Goal: Task Accomplishment & Management: Manage account settings

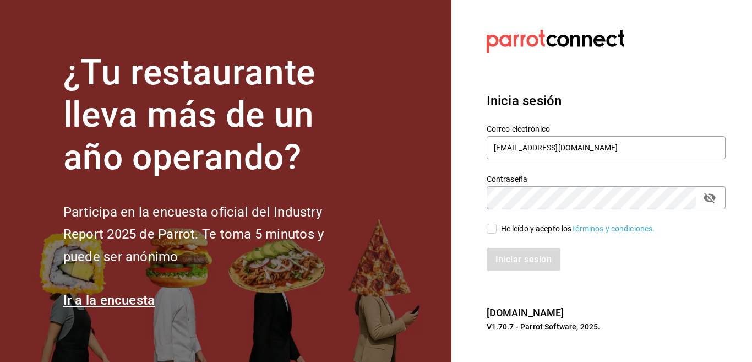
click at [509, 230] on div "He leído y acepto los Términos y condiciones." at bounding box center [578, 229] width 154 height 12
click at [497, 230] on input "He leído y acepto los Términos y condiciones." at bounding box center [492, 229] width 10 height 10
checkbox input "true"
click at [510, 260] on button "Iniciar sesión" at bounding box center [524, 259] width 75 height 23
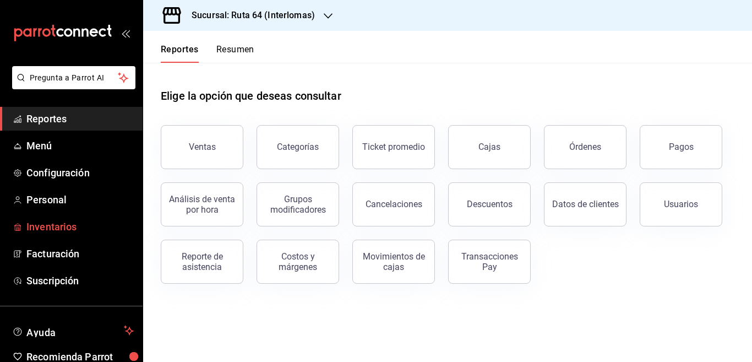
click at [44, 226] on span "Inventarios" at bounding box center [79, 226] width 107 height 15
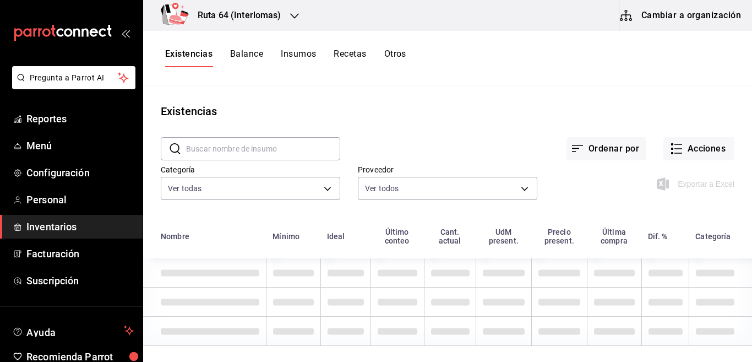
click at [690, 15] on button "Cambiar a organización" at bounding box center [682, 15] width 124 height 31
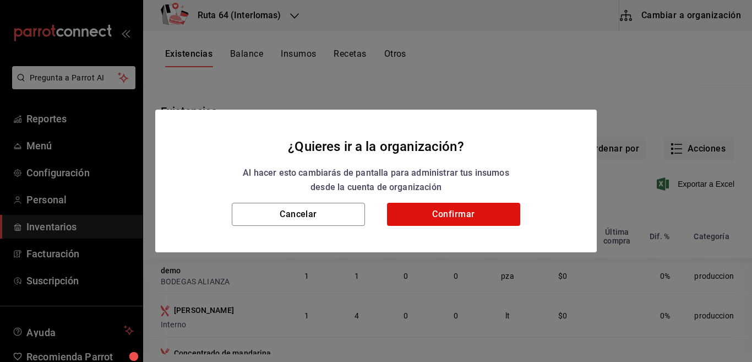
click at [454, 201] on h2 "¿Quieres ir a la organización? Al hacer esto cambiarás de pantalla para adminis…" at bounding box center [376, 157] width 442 height 94
click at [462, 208] on button "Confirmar" at bounding box center [453, 214] width 133 height 23
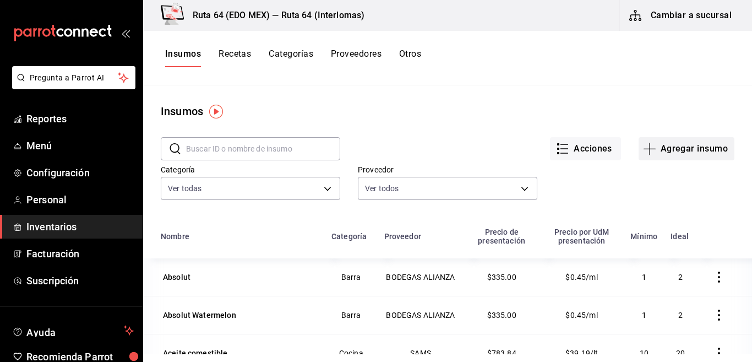
click at [680, 152] on button "Agregar insumo" at bounding box center [687, 148] width 96 height 23
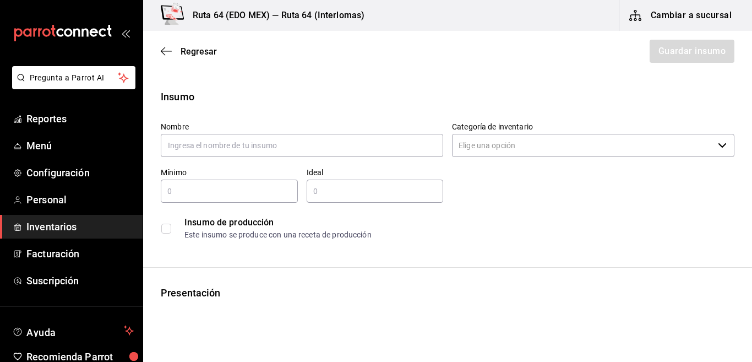
click at [159, 50] on div "Regresar Guardar insumo" at bounding box center [447, 51] width 609 height 41
click at [166, 49] on icon "button" at bounding box center [166, 51] width 11 height 10
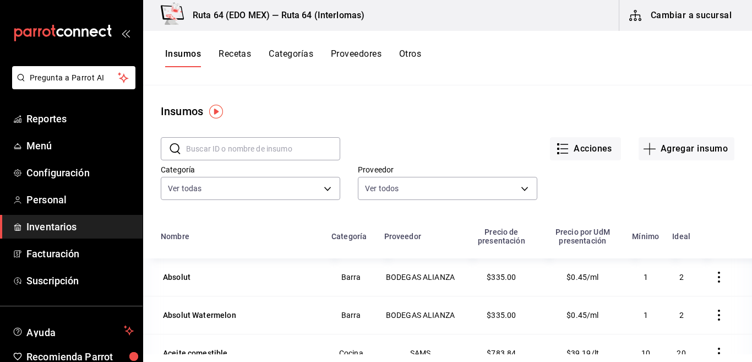
click at [337, 14] on h3 "Ruta 64 (EDO MEX) — Ruta 64 (Interlomas)" at bounding box center [274, 15] width 181 height 13
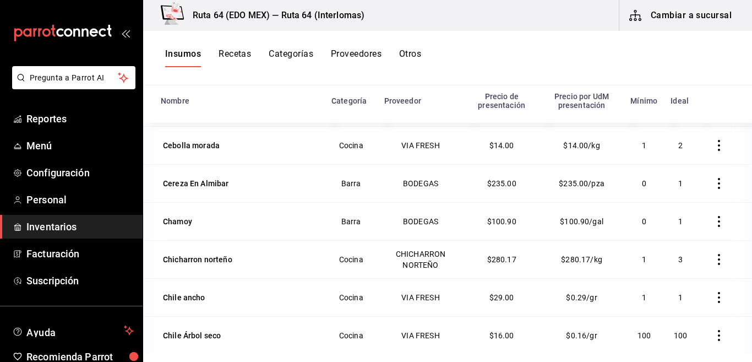
scroll to position [822, 0]
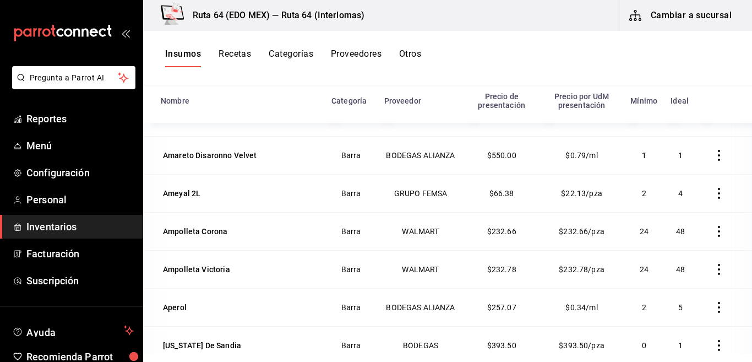
drag, startPoint x: 192, startPoint y: 55, endPoint x: 672, endPoint y: 17, distance: 481.8
click at [193, 55] on button "Insumos" at bounding box center [183, 57] width 36 height 19
click at [672, 17] on button "Cambiar a sucursal" at bounding box center [682, 15] width 124 height 31
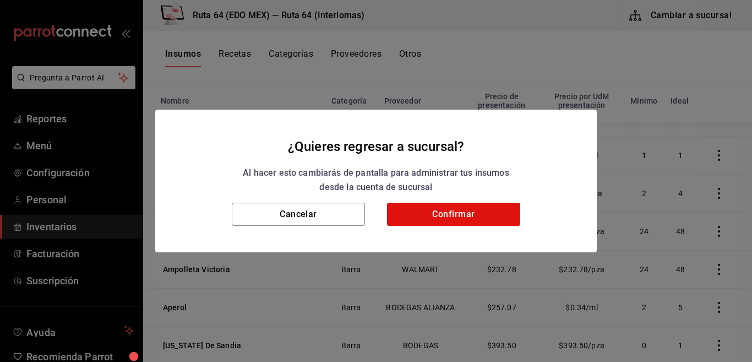
drag, startPoint x: 737, startPoint y: 136, endPoint x: 574, endPoint y: 153, distance: 163.9
click at [728, 111] on div "¿Quieres regresar a sucursal? Al hacer esto cambiarás de pantalla para administ…" at bounding box center [376, 181] width 752 height 362
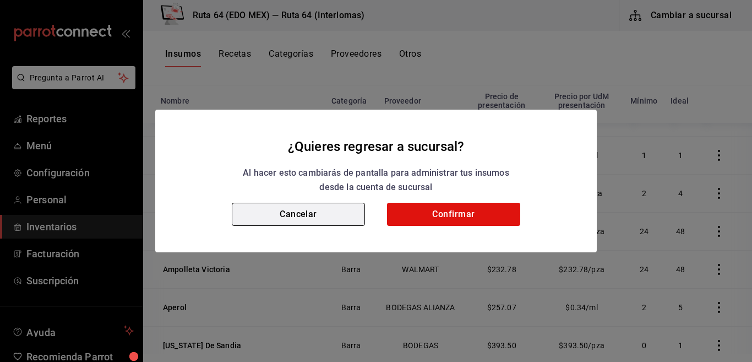
click at [318, 207] on button "Cancelar" at bounding box center [298, 214] width 133 height 23
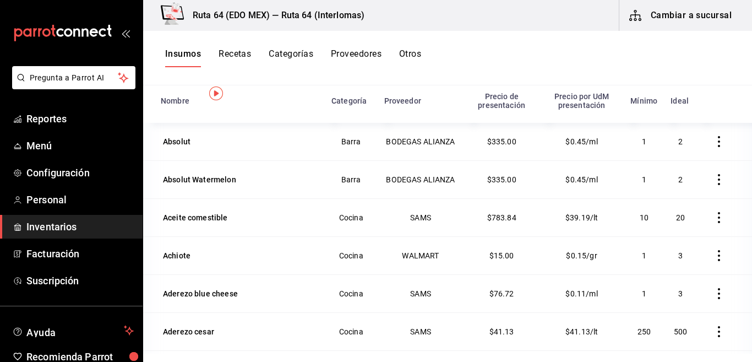
scroll to position [0, 0]
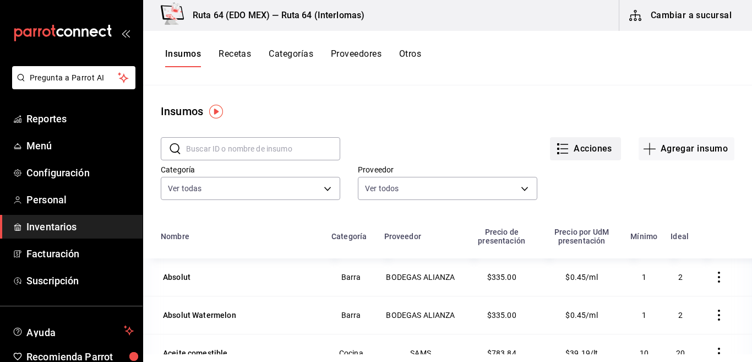
click at [569, 143] on button "Acciones" at bounding box center [585, 148] width 71 height 23
click at [101, 48] on li "Exportar lista de insumos" at bounding box center [57, 40] width 86 height 15
click at [560, 138] on div "Importar lista de insumos" at bounding box center [553, 136] width 89 height 12
click at [0, 0] on input "Importar lista de insumos" at bounding box center [0, 0] width 0 height 0
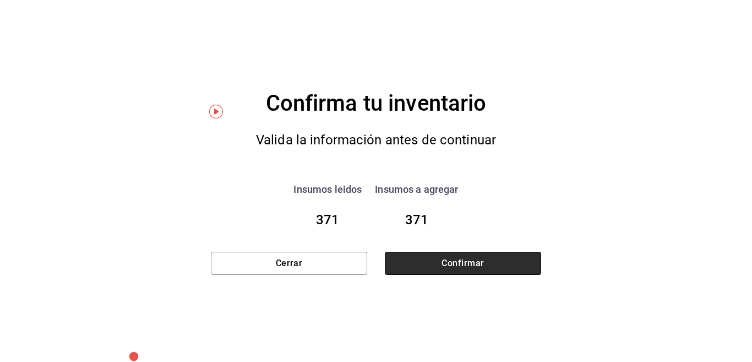
drag, startPoint x: 453, startPoint y: 269, endPoint x: 442, endPoint y: 260, distance: 14.0
click at [451, 268] on button "Confirmar" at bounding box center [463, 263] width 156 height 23
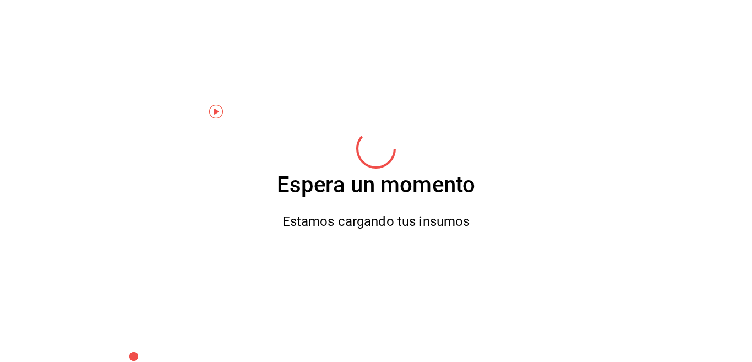
click at [442, 260] on div "Espera un momento Estamos cargando tus insumos" at bounding box center [376, 181] width 198 height 362
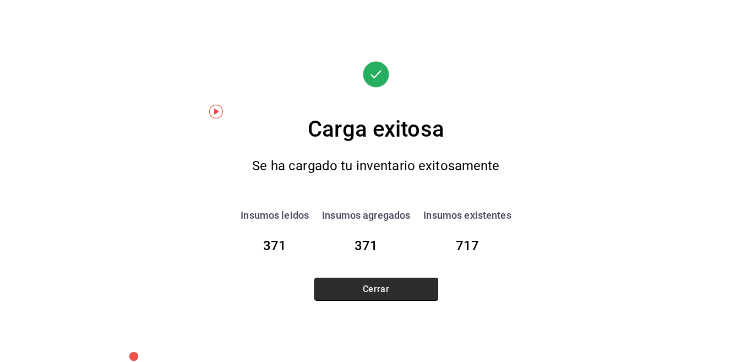
click at [356, 281] on button "Cerrar" at bounding box center [376, 289] width 124 height 23
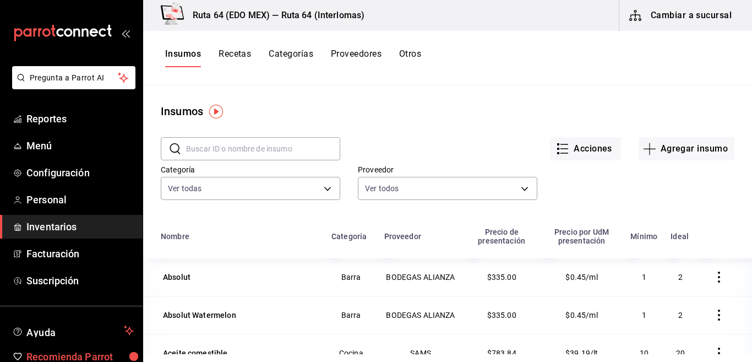
click at [238, 55] on button "Recetas" at bounding box center [235, 57] width 32 height 19
click at [637, 16] on html "Pregunta a Parrot AI Reportes Menú Configuración Personal Inventarios Facturaci…" at bounding box center [376, 177] width 752 height 354
click at [440, 123] on html "Pregunta a Parrot AI Reportes Menú Configuración Personal Inventarios Facturaci…" at bounding box center [376, 177] width 752 height 354
click at [440, 122] on html "Pregunta a Parrot AI Reportes Menú Configuración Personal Inventarios Facturaci…" at bounding box center [376, 177] width 752 height 354
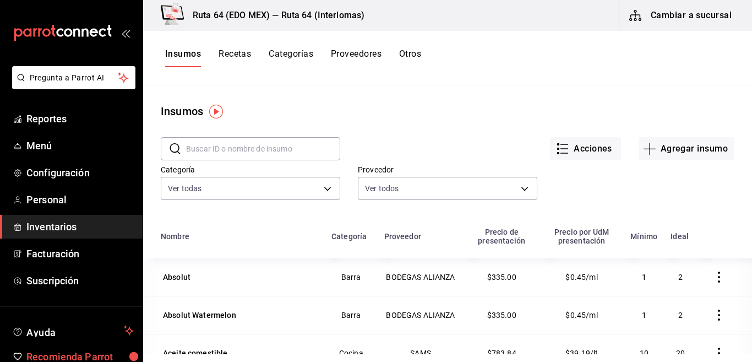
click at [440, 121] on html "Pregunta a Parrot AI Reportes Menú Configuración Personal Inventarios Facturaci…" at bounding box center [376, 177] width 752 height 354
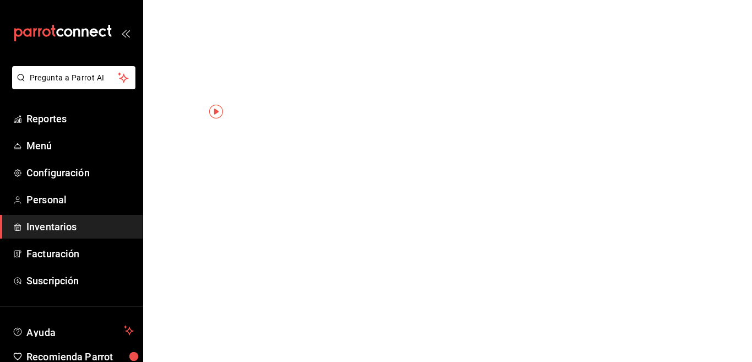
click at [400, 0] on html "Pregunta a Parrot AI Reportes Menú Configuración Personal Inventarios Facturaci…" at bounding box center [376, 0] width 752 height 0
click at [432, 0] on html "Pregunta a Parrot AI Reportes Menú Configuración Personal Inventarios Facturaci…" at bounding box center [376, 0] width 752 height 0
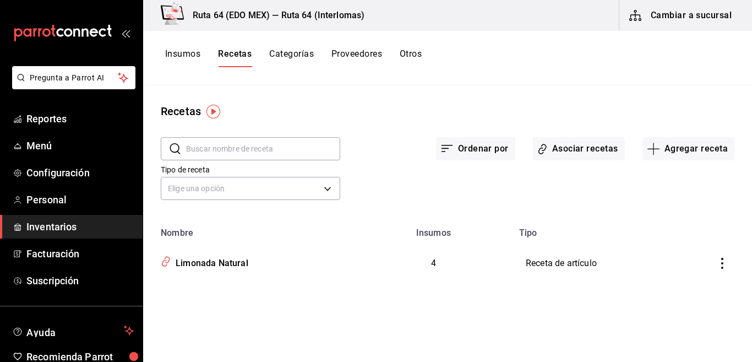
drag, startPoint x: 431, startPoint y: 104, endPoint x: 645, endPoint y: 17, distance: 231.8
click at [645, 17] on span "button" at bounding box center [638, 15] width 18 height 13
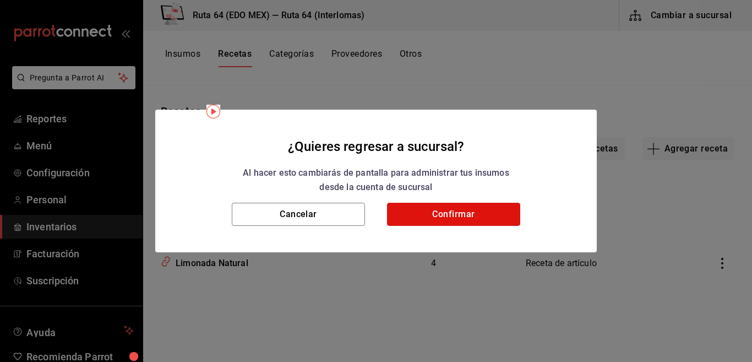
drag, startPoint x: 436, startPoint y: 207, endPoint x: 367, endPoint y: 153, distance: 87.9
click at [436, 208] on button "Confirmar" at bounding box center [453, 214] width 133 height 23
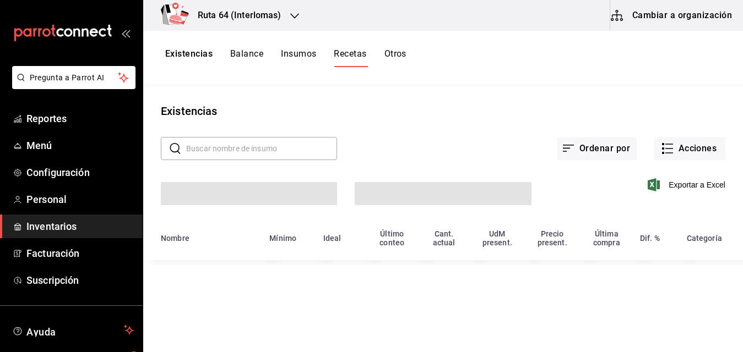
click at [227, 19] on h3 "Ruta 64 (Interlomas)" at bounding box center [235, 15] width 93 height 13
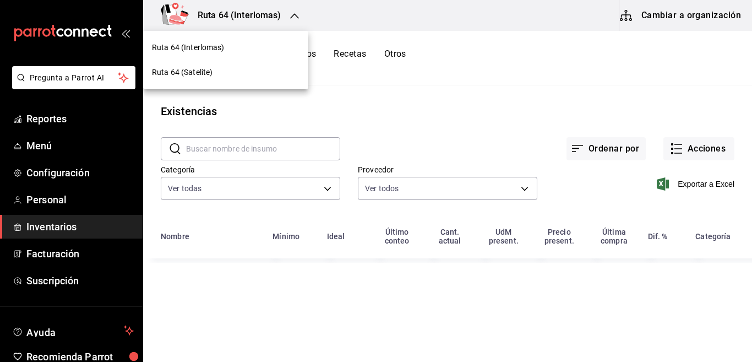
drag, startPoint x: 200, startPoint y: 66, endPoint x: 711, endPoint y: 13, distance: 513.2
click at [200, 65] on div "Ruta 64 (Satelite)" at bounding box center [225, 72] width 165 height 25
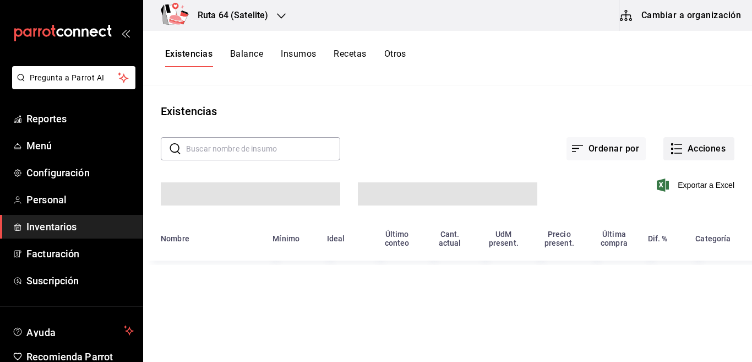
click at [701, 149] on button "Acciones" at bounding box center [699, 148] width 71 height 23
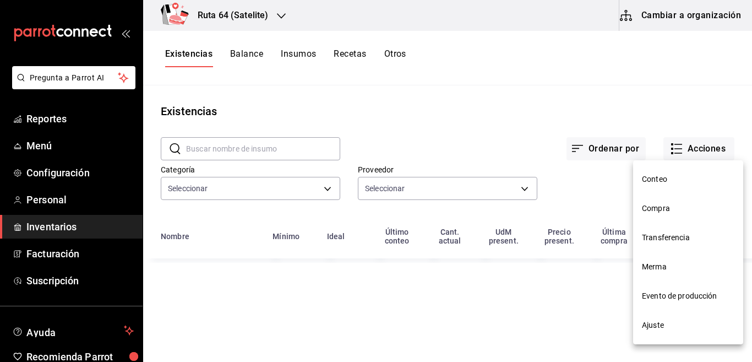
type input "aea55369-db2e-4e58-80f6-0000f103095b,07a99324-c7ea-42f6-925b-972c55496763,cca05…"
type input "03cf5ae2-b11f-4451-998b-d728fb7588d7,a49e435c-896a-4e4b-a5f2-3da977625dff,20b8f…"
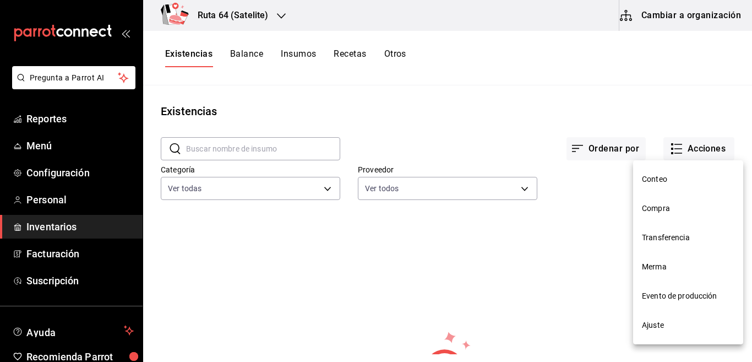
click at [494, 91] on div at bounding box center [376, 181] width 752 height 362
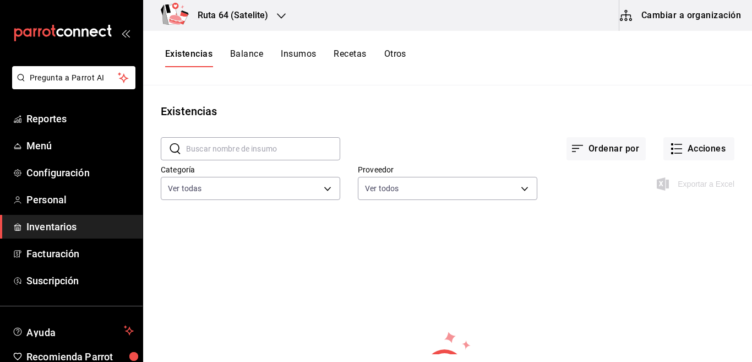
click at [679, 21] on button "Cambiar a organización" at bounding box center [682, 15] width 124 height 31
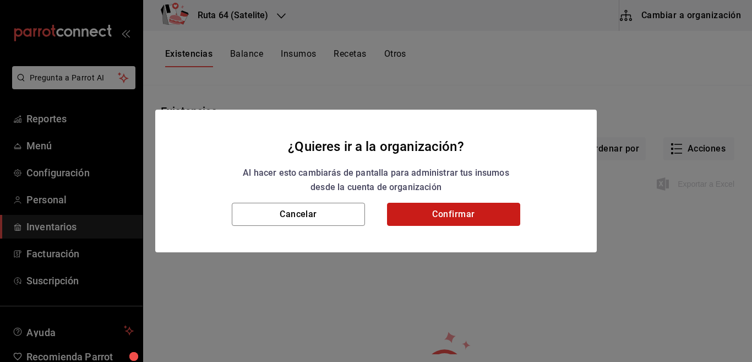
click at [440, 214] on button "Confirmar" at bounding box center [453, 214] width 133 height 23
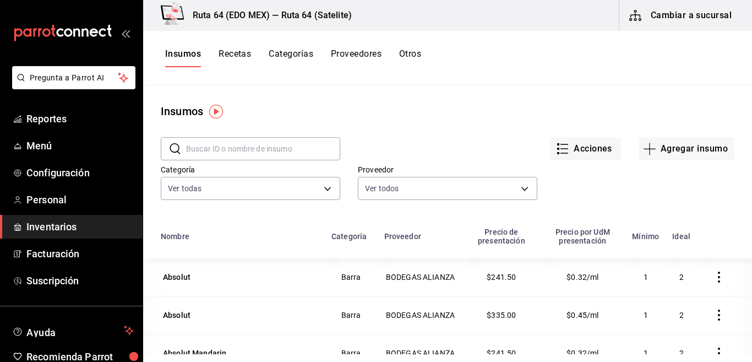
click at [574, 155] on button "Acciones" at bounding box center [585, 148] width 71 height 23
click at [581, 147] on li "Importar lista de insumos" at bounding box center [553, 135] width 115 height 29
click at [561, 138] on div "Importar lista de insumos" at bounding box center [553, 136] width 89 height 12
click at [0, 0] on input "Importar lista de insumos" at bounding box center [0, 0] width 0 height 0
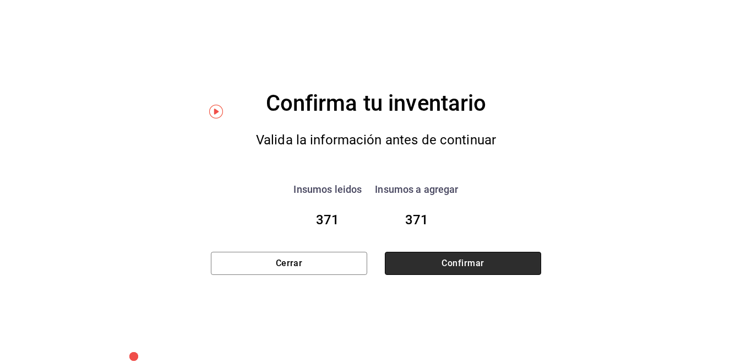
click at [442, 262] on button "Confirmar" at bounding box center [463, 263] width 156 height 23
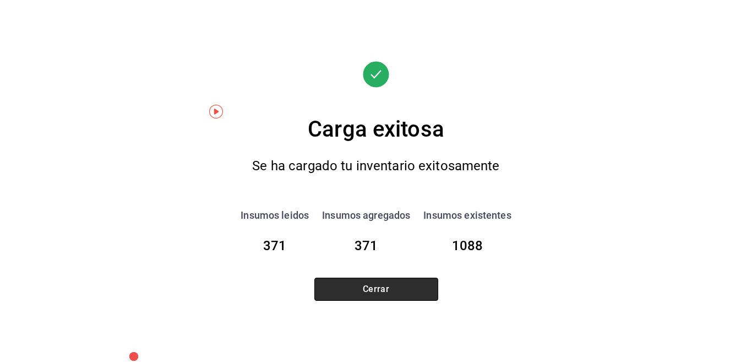
click at [362, 288] on button "Cerrar" at bounding box center [376, 289] width 124 height 23
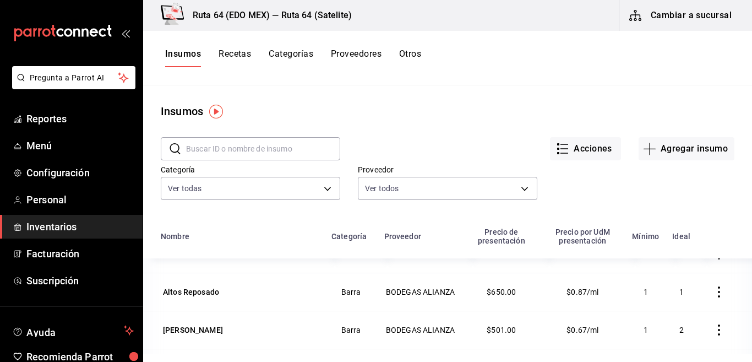
scroll to position [2597, 0]
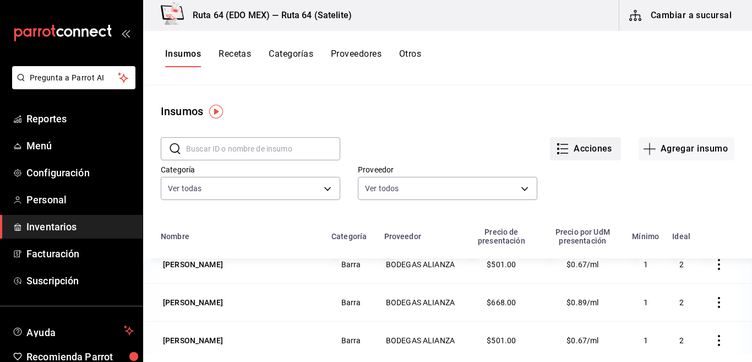
click at [564, 149] on button "Acciones" at bounding box center [585, 148] width 71 height 23
click at [552, 158] on li "Exportar lista de insumos" at bounding box center [553, 163] width 115 height 26
click at [560, 163] on span "Exportar lista de insumos" at bounding box center [552, 163] width 86 height 9
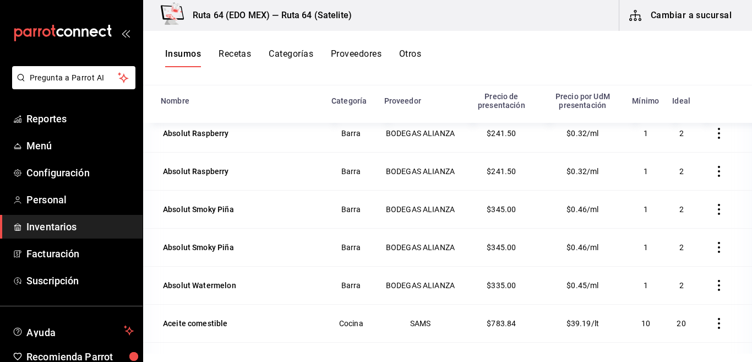
scroll to position [0, 0]
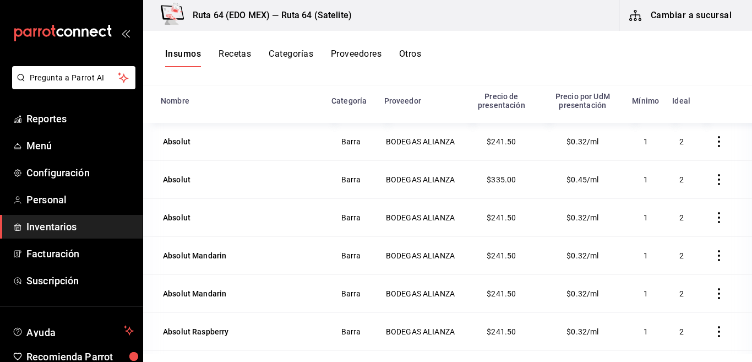
click at [718, 143] on icon "button" at bounding box center [719, 141] width 2 height 11
click at [668, 140] on span "Eliminar" at bounding box center [667, 142] width 28 height 9
click at [714, 181] on icon "button" at bounding box center [719, 179] width 11 height 11
click at [683, 187] on li "Eliminar" at bounding box center [666, 180] width 93 height 31
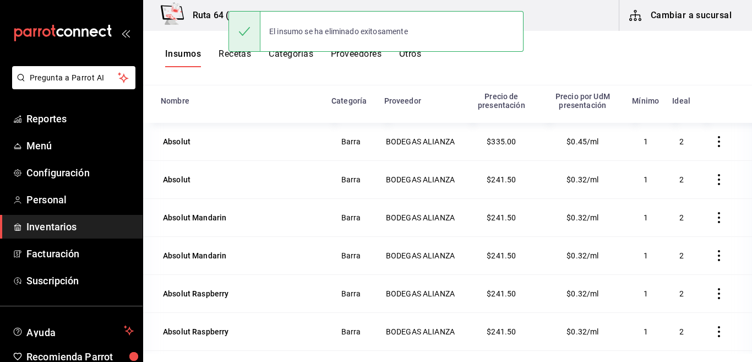
click at [699, 189] on li "Eliminar" at bounding box center [677, 181] width 69 height 18
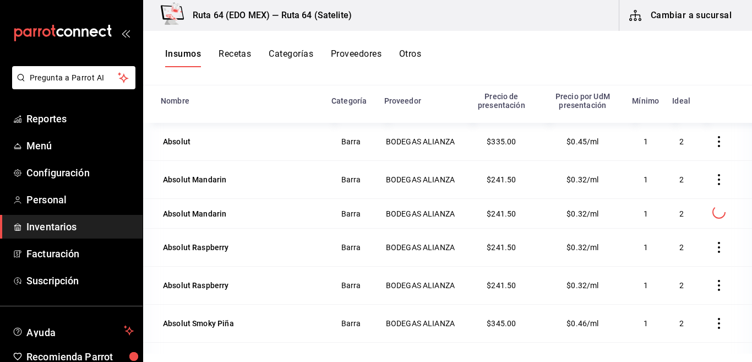
click at [699, 218] on li "Eliminar" at bounding box center [677, 219] width 69 height 18
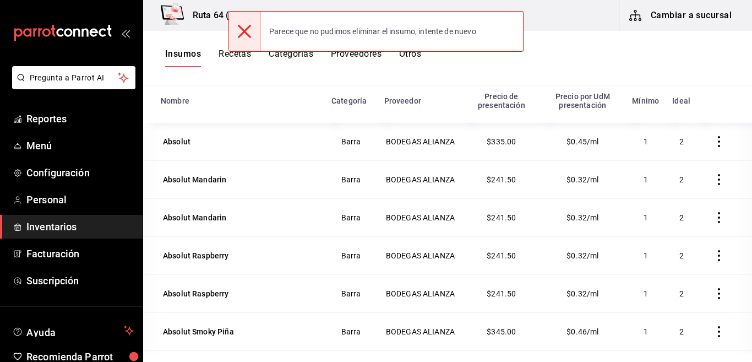
click at [714, 220] on icon "button" at bounding box center [719, 217] width 11 height 11
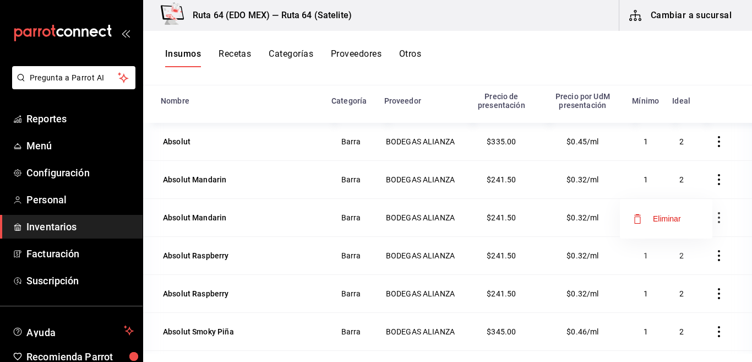
click at [674, 216] on span "Eliminar" at bounding box center [667, 218] width 28 height 9
click at [714, 183] on icon "button" at bounding box center [719, 179] width 11 height 11
click at [672, 180] on span "Eliminar" at bounding box center [667, 180] width 28 height 9
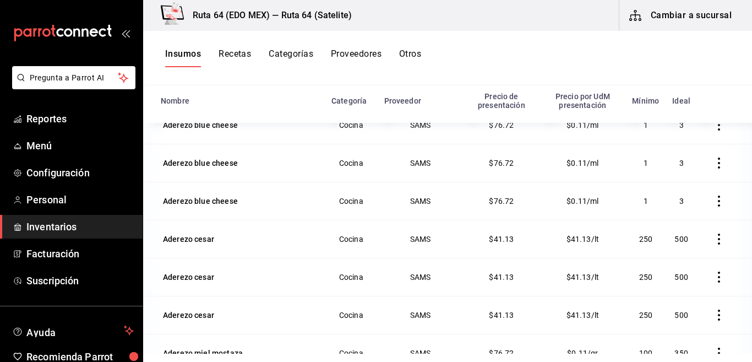
scroll to position [441, 0]
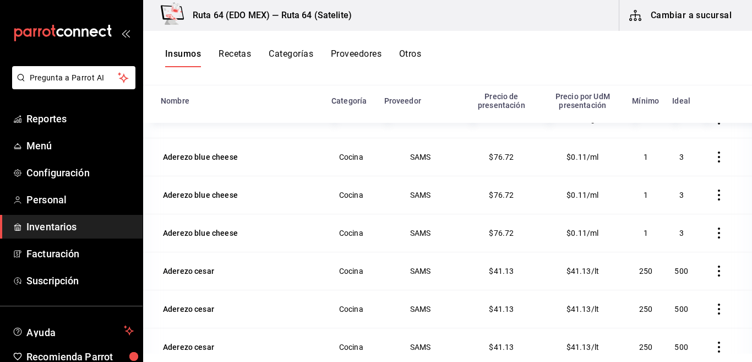
click at [235, 58] on button "Recetas" at bounding box center [235, 57] width 32 height 19
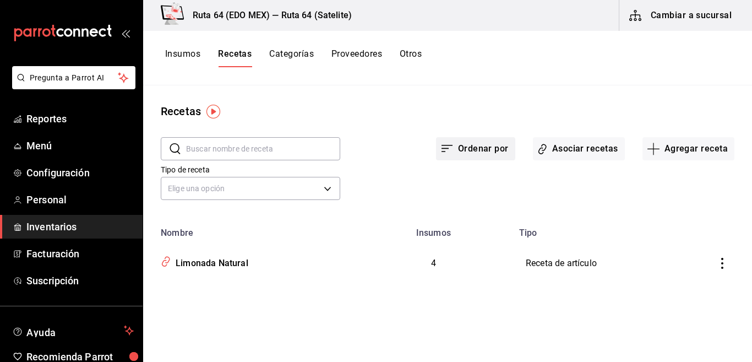
click at [492, 144] on button "Ordenar por" at bounding box center [475, 148] width 79 height 23
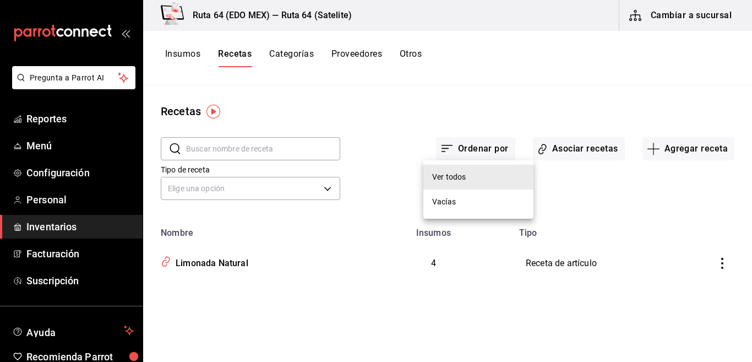
click at [459, 204] on li "Vacías" at bounding box center [479, 201] width 110 height 25
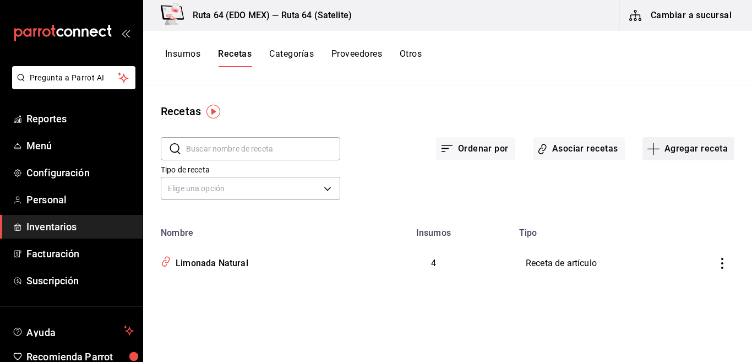
click at [690, 150] on button "Agregar receta" at bounding box center [689, 148] width 92 height 23
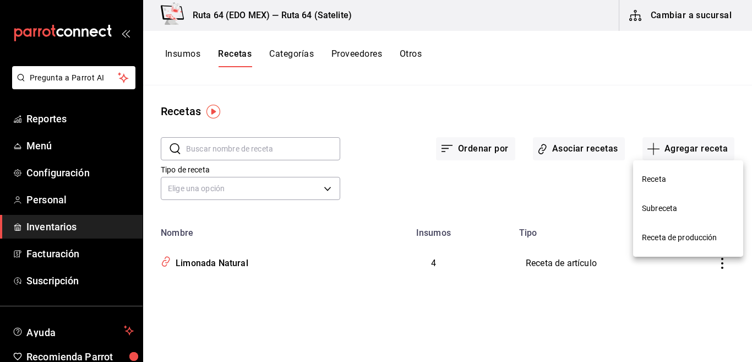
click at [545, 185] on div at bounding box center [376, 181] width 752 height 362
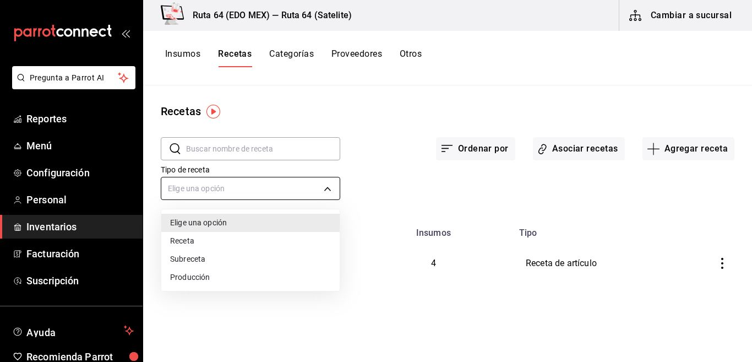
click at [285, 185] on body "Pregunta a Parrot AI Reportes Menú Configuración Personal Inventarios Facturaci…" at bounding box center [376, 177] width 752 height 354
click at [281, 237] on li "Receta" at bounding box center [250, 241] width 178 height 18
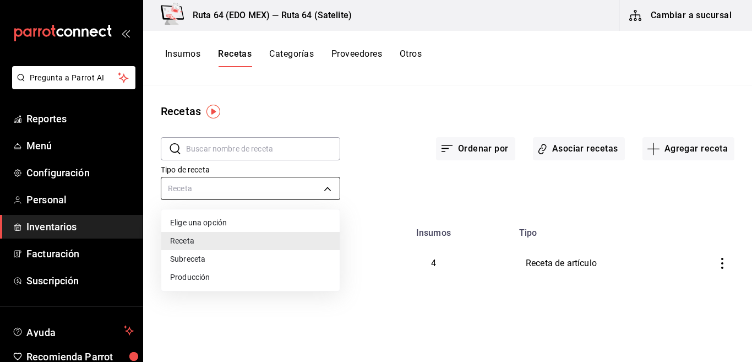
click at [302, 189] on body "Pregunta a Parrot AI Reportes Menú Configuración Personal Inventarios Facturaci…" at bounding box center [376, 177] width 752 height 354
click at [672, 151] on div at bounding box center [376, 181] width 752 height 362
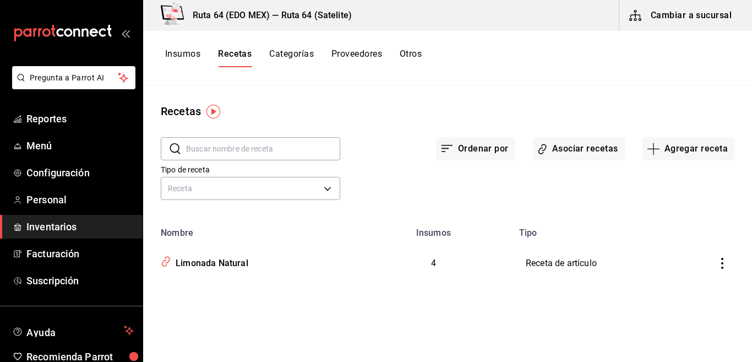
click at [671, 151] on button "Agregar receta" at bounding box center [689, 148] width 92 height 23
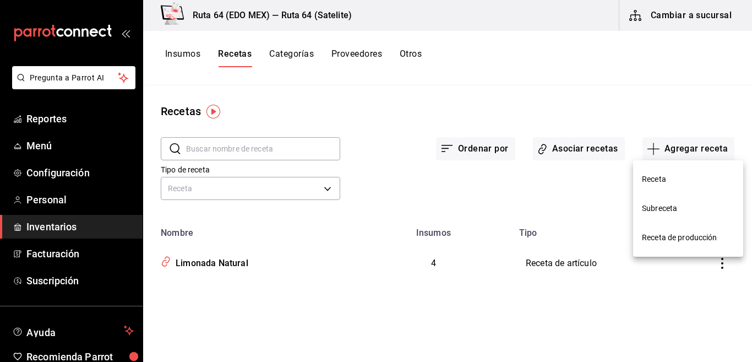
click at [659, 177] on span "Receta" at bounding box center [688, 179] width 93 height 12
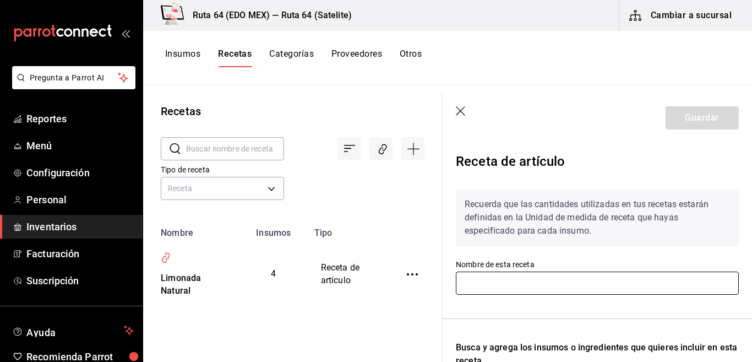
click at [468, 284] on input "text" at bounding box center [597, 283] width 283 height 23
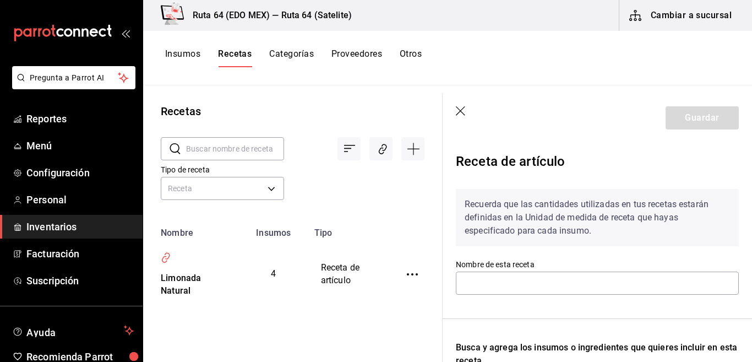
drag, startPoint x: 464, startPoint y: 113, endPoint x: 234, endPoint y: 165, distance: 235.8
click at [464, 112] on icon "button" at bounding box center [461, 111] width 11 height 11
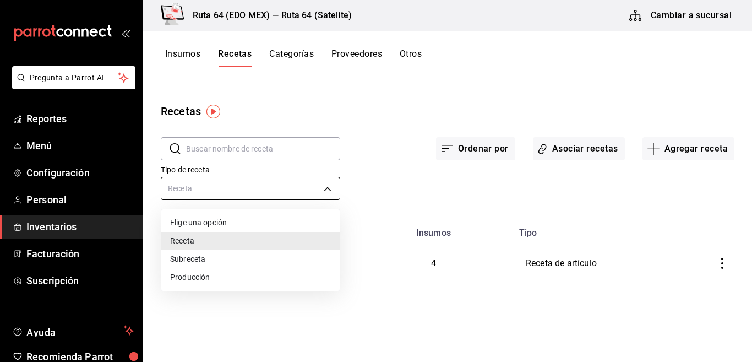
click at [236, 188] on body "Pregunta a Parrot AI Reportes Menú Configuración Personal Inventarios Facturaci…" at bounding box center [376, 177] width 752 height 354
click at [224, 218] on li "Elige una opción" at bounding box center [250, 223] width 178 height 18
type input "default"
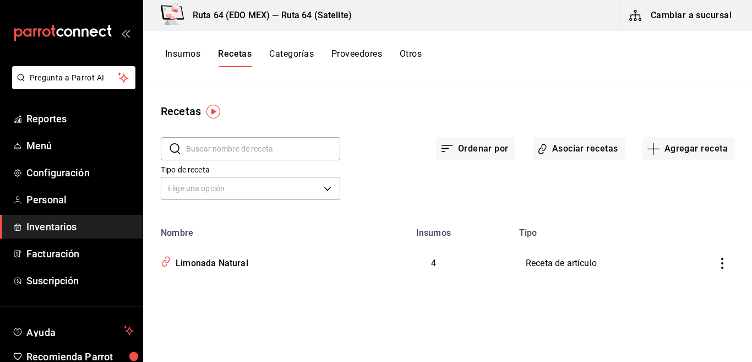
click at [431, 261] on span "4" at bounding box center [433, 263] width 5 height 10
click at [436, 262] on td "4" at bounding box center [434, 263] width 158 height 51
click at [289, 48] on button "Categorías" at bounding box center [291, 57] width 45 height 19
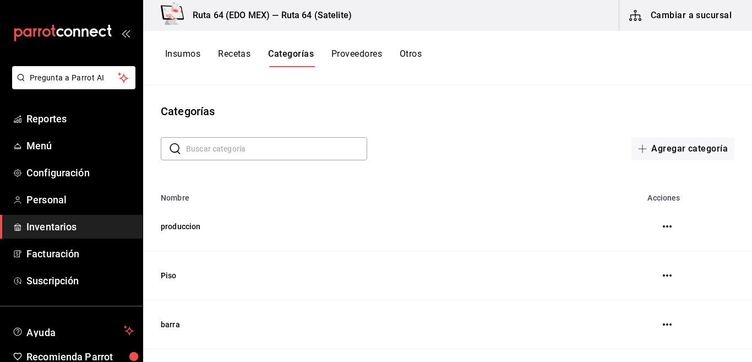
click at [371, 58] on button "Proveedores" at bounding box center [357, 57] width 51 height 19
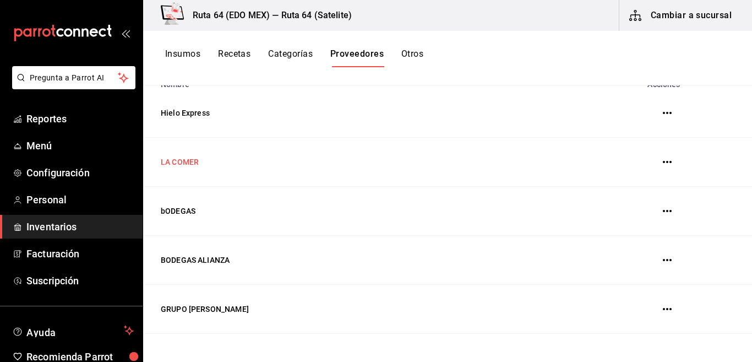
scroll to position [110, 0]
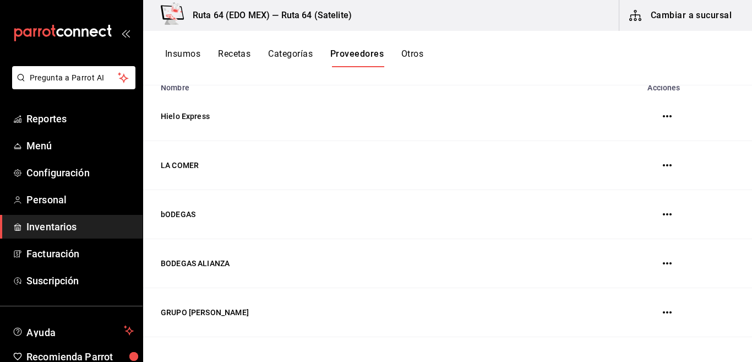
drag, startPoint x: 165, startPoint y: 213, endPoint x: 619, endPoint y: 237, distance: 455.1
click at [165, 213] on td "bODEGAS" at bounding box center [365, 214] width 444 height 49
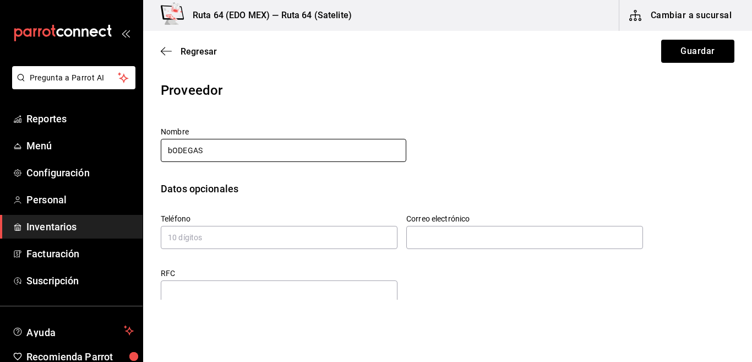
click at [171, 149] on input "bODEGAS" at bounding box center [284, 150] width 246 height 23
type input "BODEGAS"
click at [684, 54] on button "Guardar" at bounding box center [697, 51] width 73 height 23
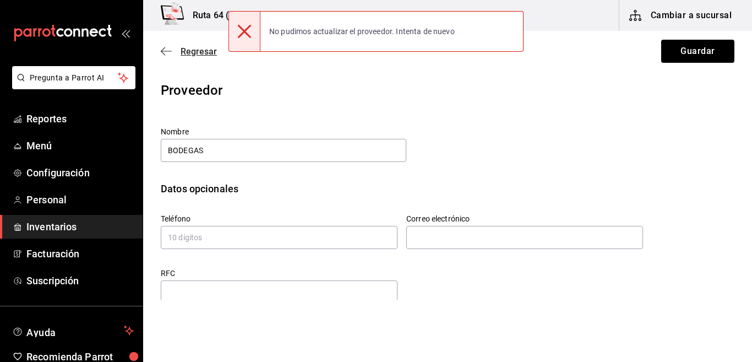
click at [171, 51] on icon "button" at bounding box center [166, 51] width 11 height 1
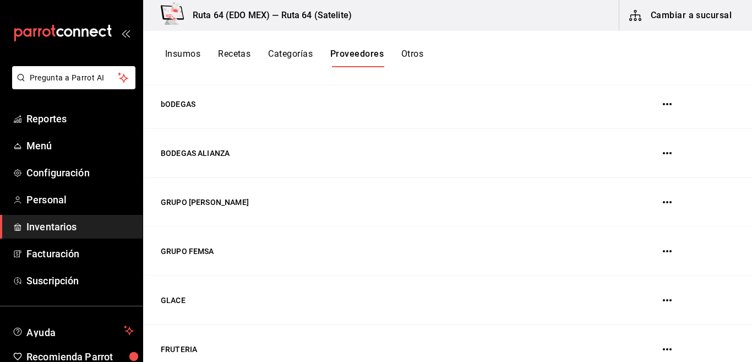
scroll to position [110, 0]
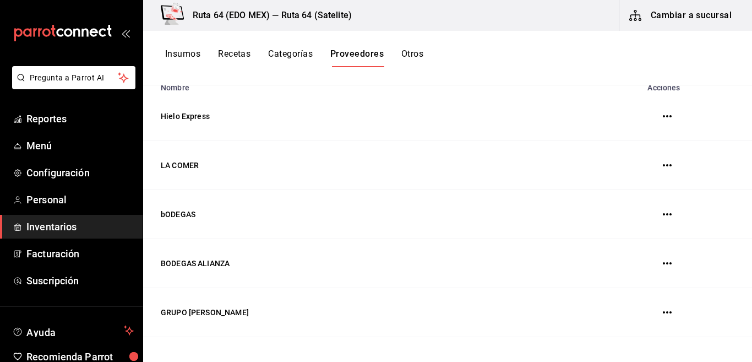
click at [663, 218] on icon "button" at bounding box center [667, 214] width 9 height 9
click at [619, 213] on span "Eliminar" at bounding box center [617, 214] width 28 height 9
click at [533, 229] on div at bounding box center [376, 181] width 752 height 362
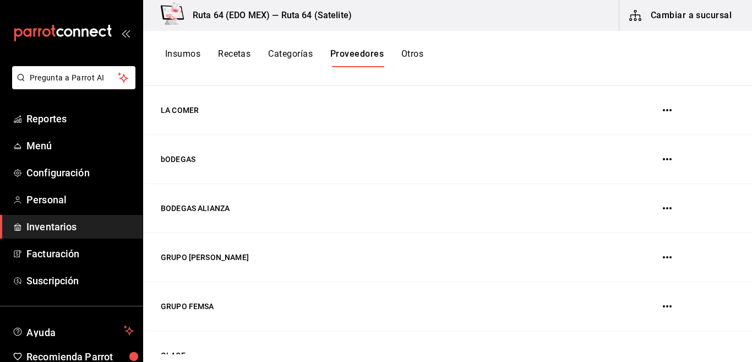
click at [663, 160] on icon "button" at bounding box center [667, 159] width 9 height 2
click at [601, 162] on span "Eliminar" at bounding box center [607, 159] width 48 height 13
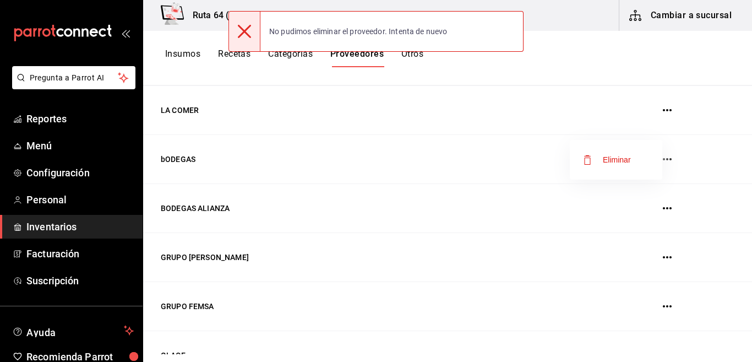
click at [344, 98] on div at bounding box center [376, 181] width 752 height 362
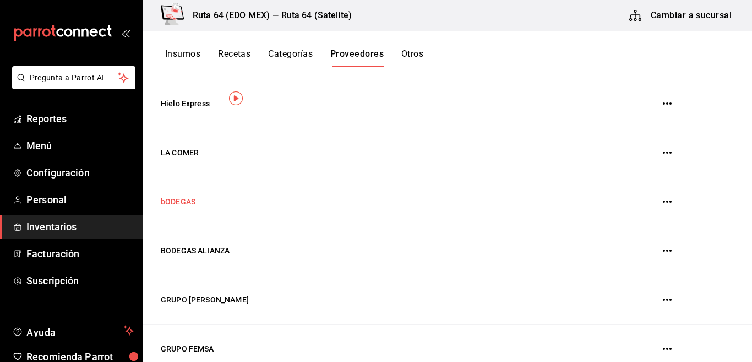
scroll to position [0, 0]
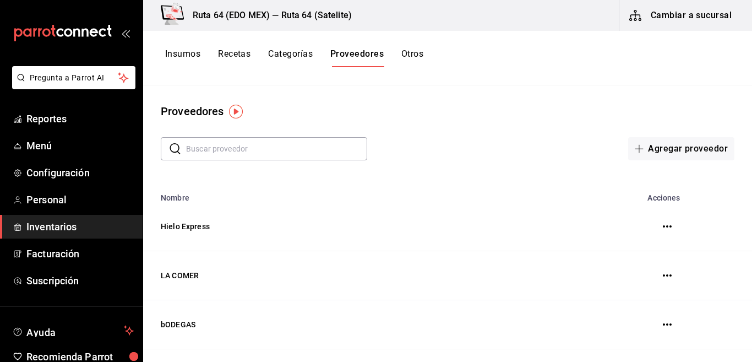
click at [414, 56] on button "Otros" at bounding box center [413, 57] width 22 height 19
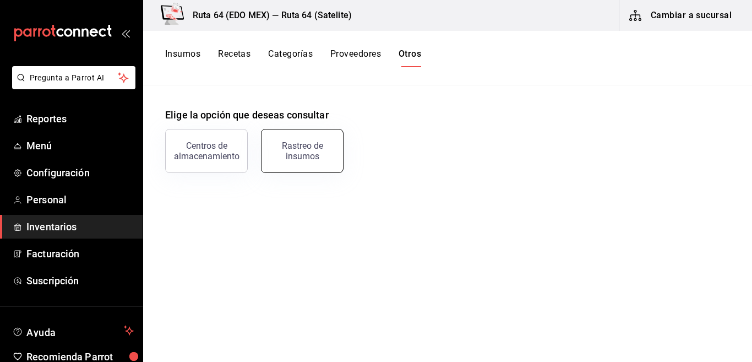
click at [300, 166] on button "Rastreo de insumos" at bounding box center [302, 151] width 83 height 44
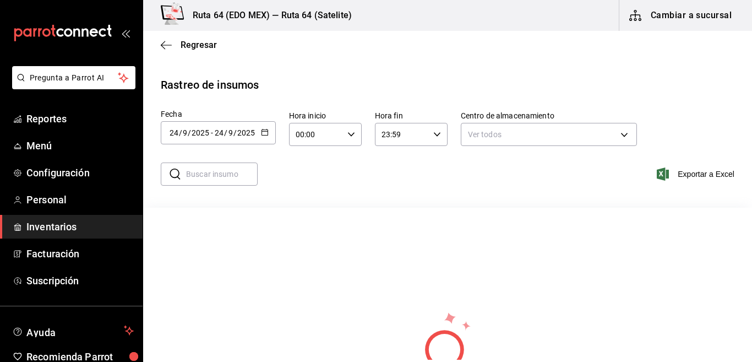
click at [264, 131] on \(Stroke\) "button" at bounding box center [265, 131] width 6 height 1
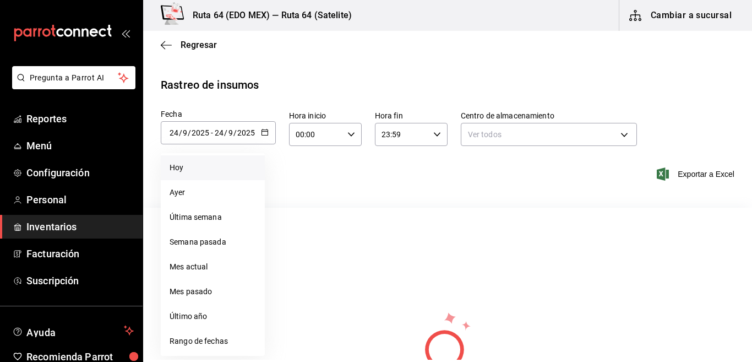
click at [215, 173] on li "Hoy" at bounding box center [213, 167] width 104 height 25
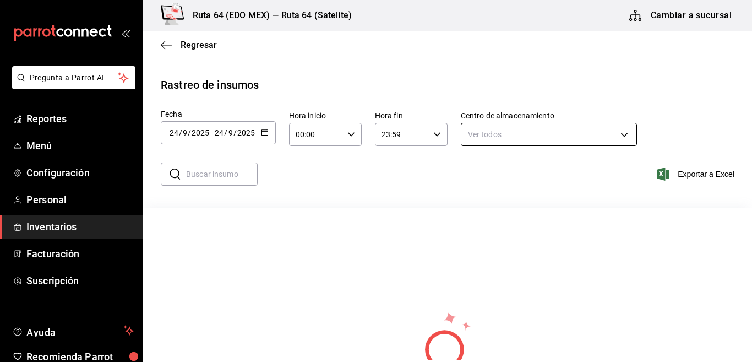
click at [526, 137] on body "Pregunta a Parrot AI Reportes Menú Configuración Personal Inventarios Facturaci…" at bounding box center [376, 180] width 752 height 360
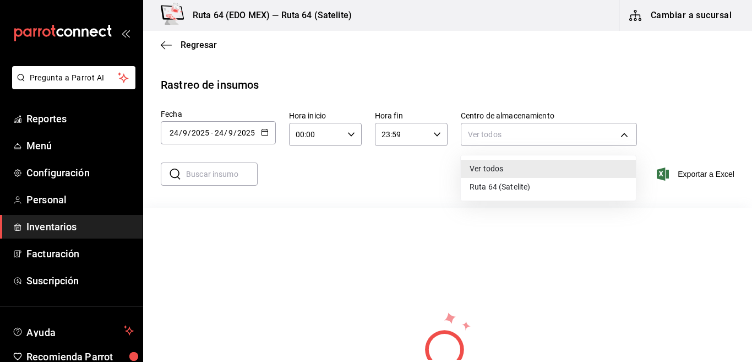
click at [497, 180] on li "Ruta 64 (Satelite)" at bounding box center [548, 187] width 175 height 18
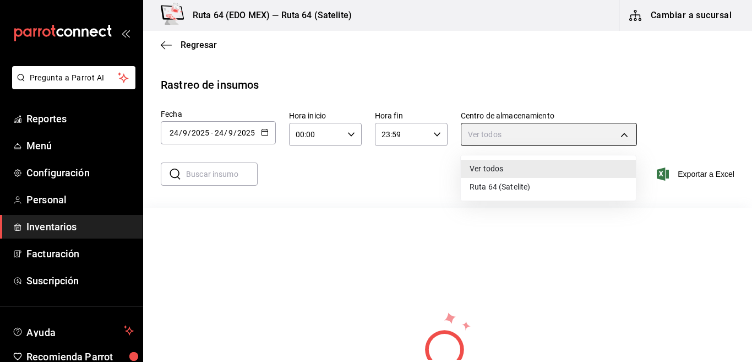
type input "6b27c7b1-4ac0-43f4-b5f8-b42910549ca6"
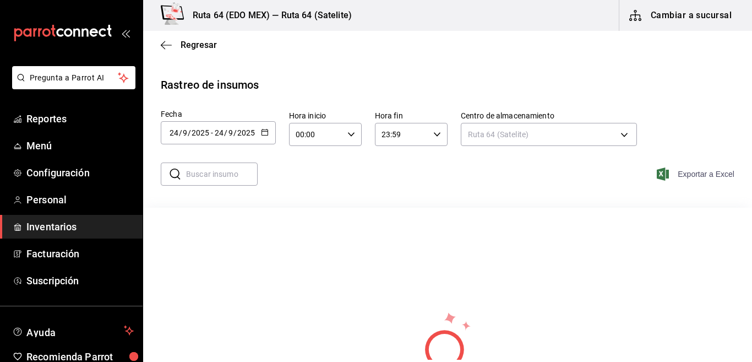
click at [678, 171] on span "Exportar a Excel" at bounding box center [696, 173] width 75 height 13
click at [674, 177] on span "Exportar a Excel" at bounding box center [696, 173] width 75 height 13
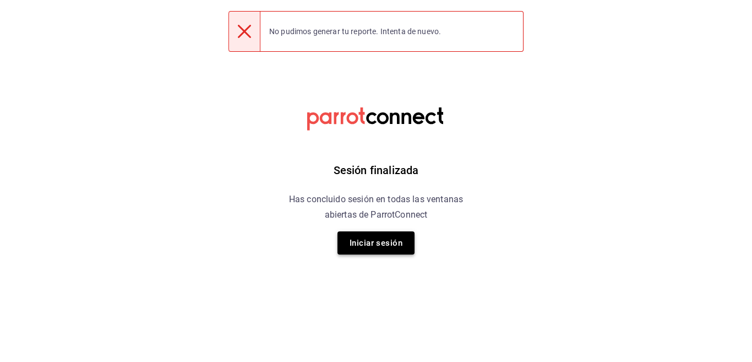
click at [383, 242] on button "Iniciar sesión" at bounding box center [376, 242] width 77 height 23
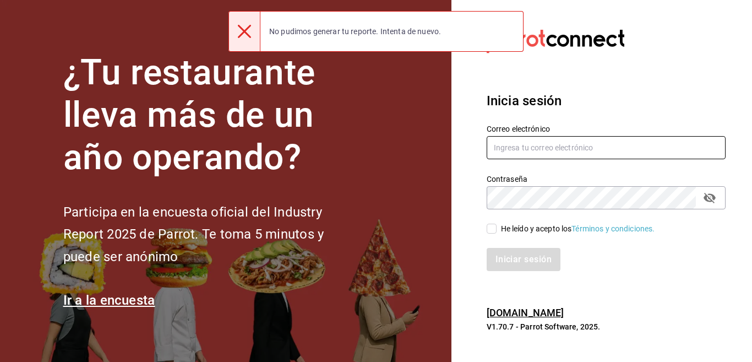
type input "[EMAIL_ADDRESS][DOMAIN_NAME]"
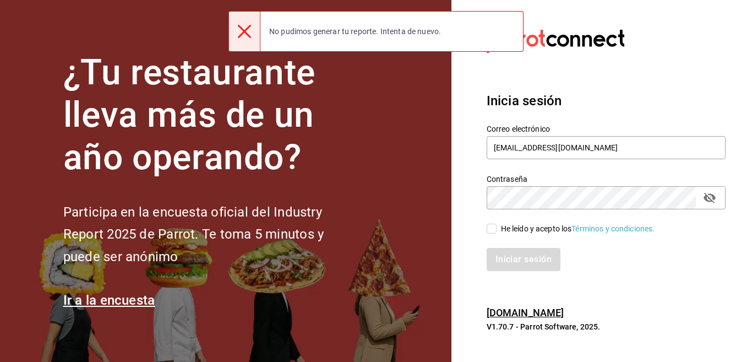
click at [520, 224] on div "He leído y acepto los Términos y condiciones." at bounding box center [578, 229] width 154 height 12
click at [497, 224] on input "He leído y acepto los Términos y condiciones." at bounding box center [492, 229] width 10 height 10
checkbox input "true"
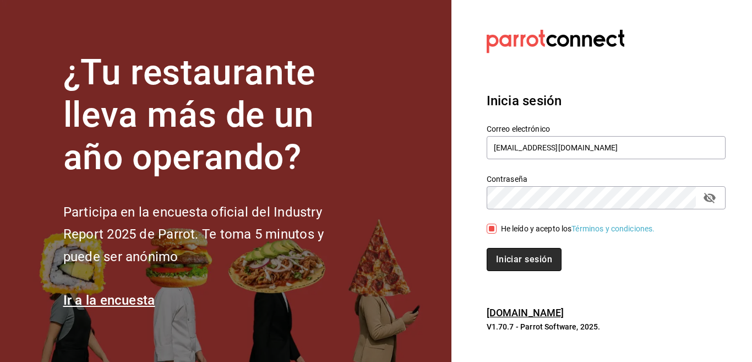
click at [524, 257] on button "Iniciar sesión" at bounding box center [524, 259] width 75 height 23
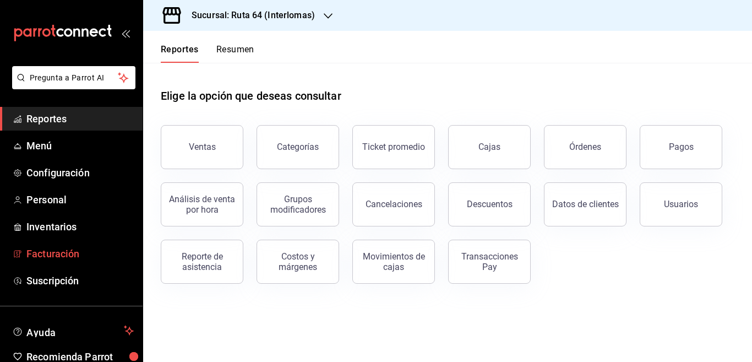
click at [74, 254] on span "Facturación" at bounding box center [79, 253] width 107 height 15
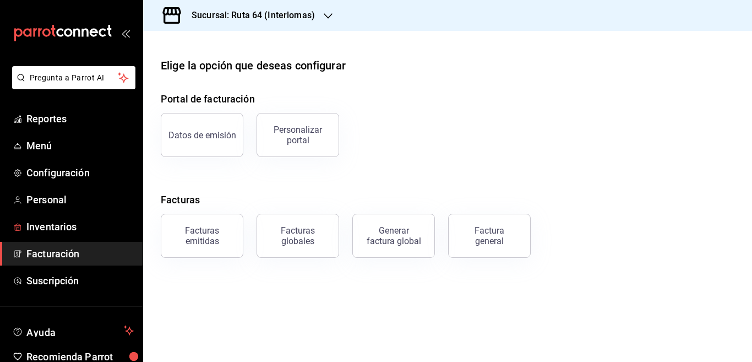
click at [46, 226] on span "Inventarios" at bounding box center [79, 226] width 107 height 15
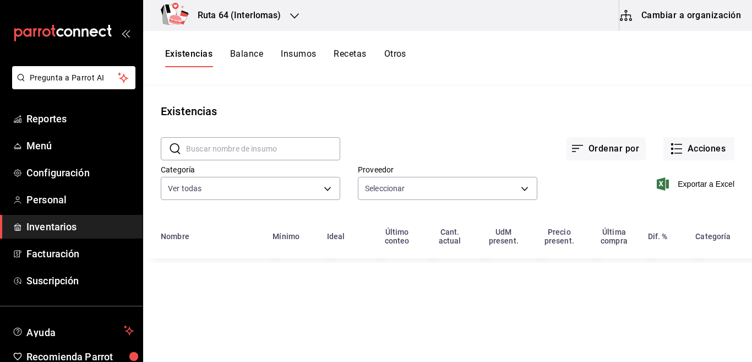
type input "03cf5ae2-b11f-4451-998b-d728fb7588d7,a49e435c-896a-4e4b-a5f2-3da977625dff,20b8f…"
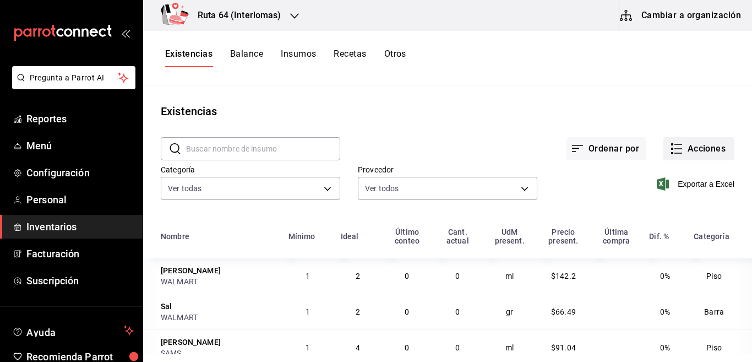
click at [674, 152] on button "Acciones" at bounding box center [699, 148] width 71 height 23
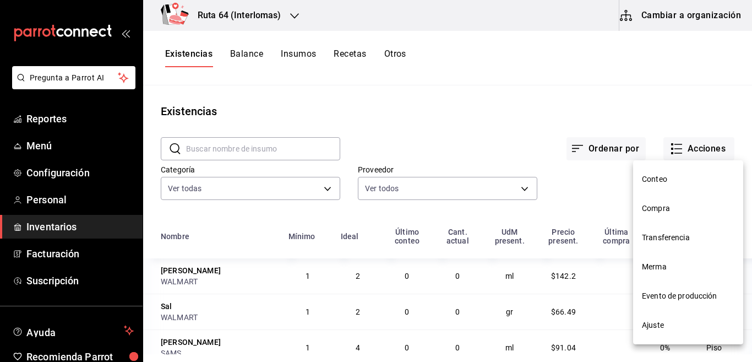
click at [665, 210] on span "Compra" at bounding box center [688, 209] width 93 height 12
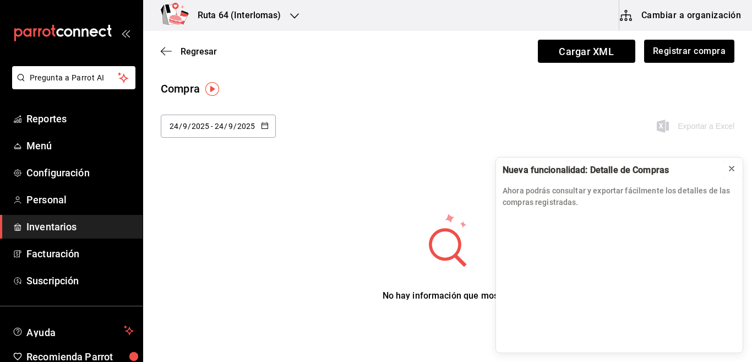
click at [731, 169] on icon at bounding box center [732, 168] width 4 height 4
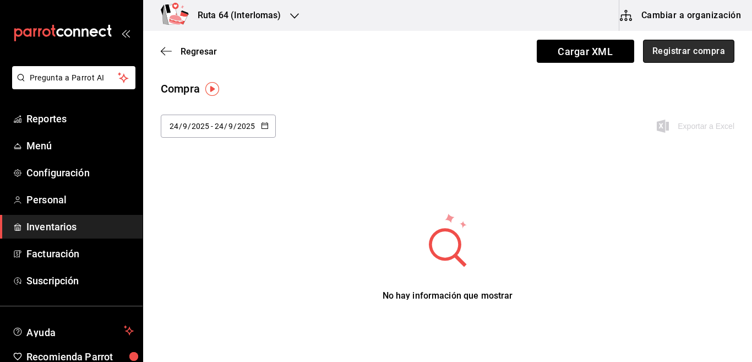
click at [688, 51] on button "Registrar compra" at bounding box center [688, 51] width 91 height 23
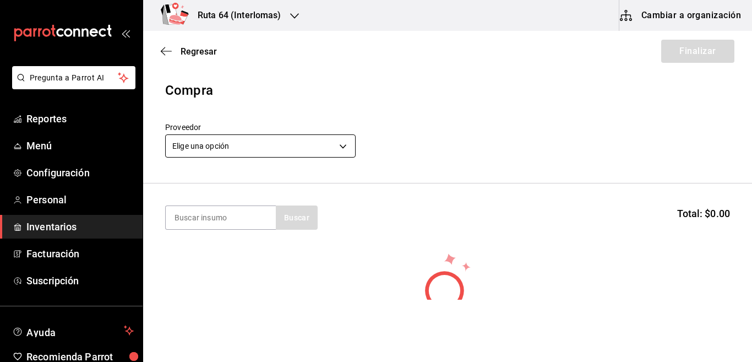
click at [226, 149] on body "Pregunta a Parrot AI Reportes Menú Configuración Personal Inventarios Facturaci…" at bounding box center [376, 150] width 752 height 300
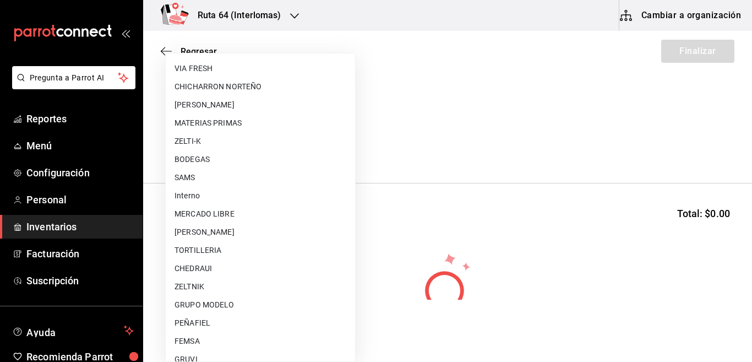
scroll to position [220, 0]
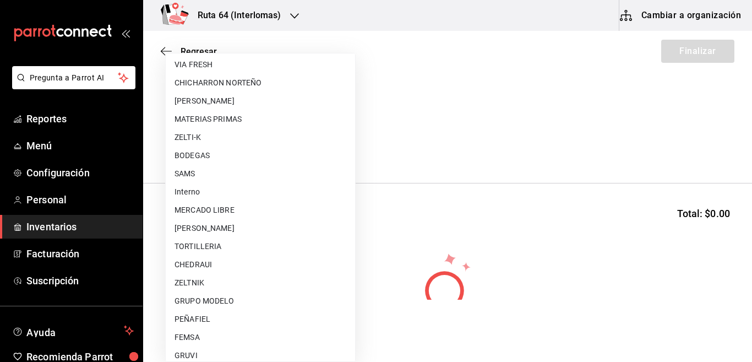
click at [194, 156] on li "BODEGAS" at bounding box center [260, 156] width 189 height 18
type input "308a344e-2e40-425b-925a-d5896a68fc12"
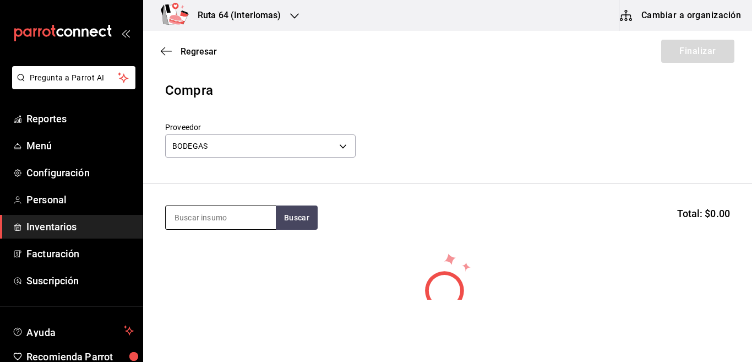
click at [251, 220] on input at bounding box center [221, 217] width 110 height 23
type input "PECOSITAS"
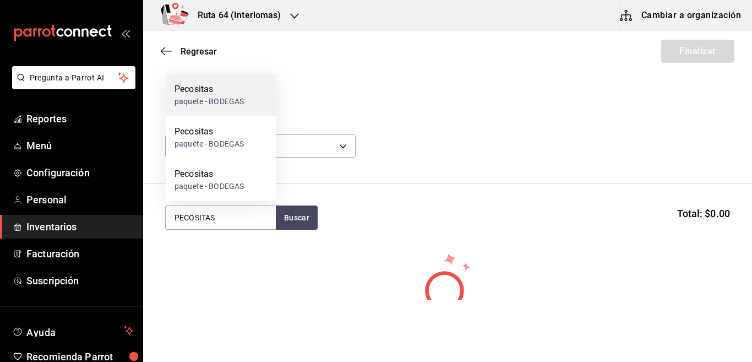
click at [214, 104] on div "paquete - BODEGAS" at bounding box center [209, 102] width 69 height 12
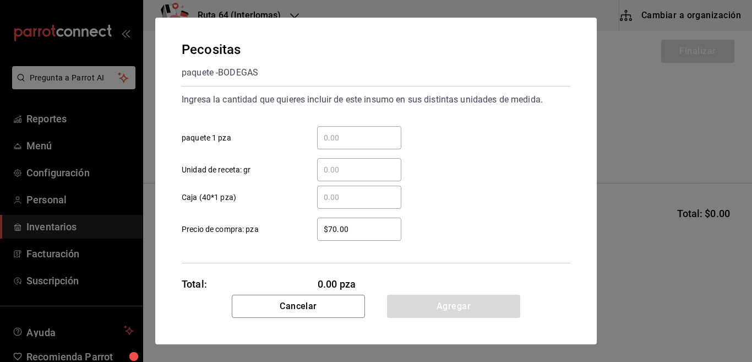
click at [342, 139] on input "​ paquete 1 pza" at bounding box center [359, 137] width 84 height 13
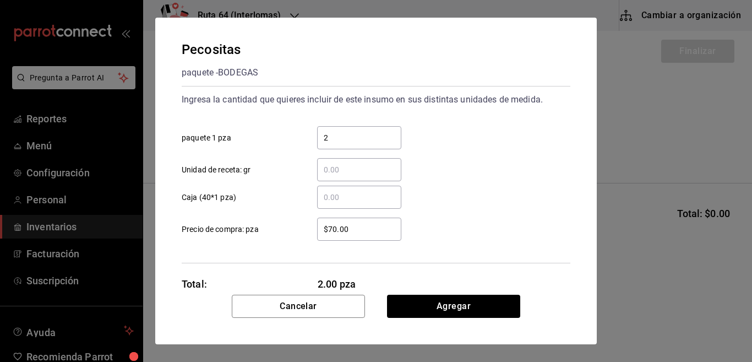
type input "2"
type input "100"
type input "1"
type input "30"
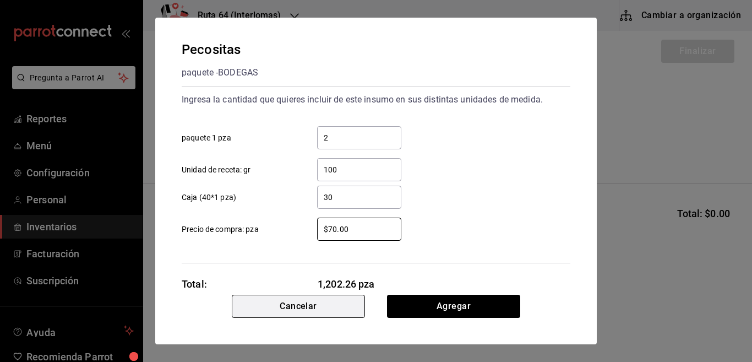
click at [283, 308] on button "Cancelar" at bounding box center [298, 306] width 133 height 23
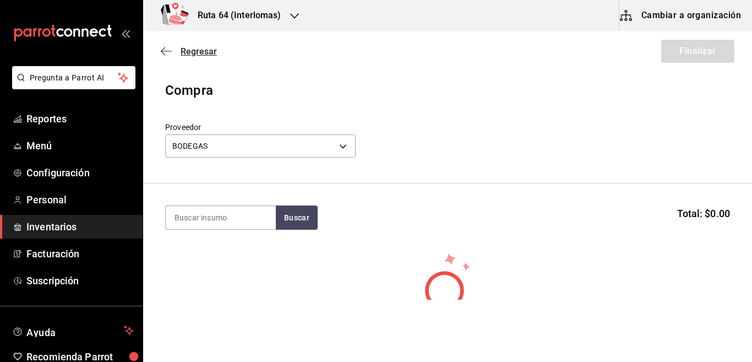
click at [164, 52] on icon "button" at bounding box center [166, 51] width 11 height 10
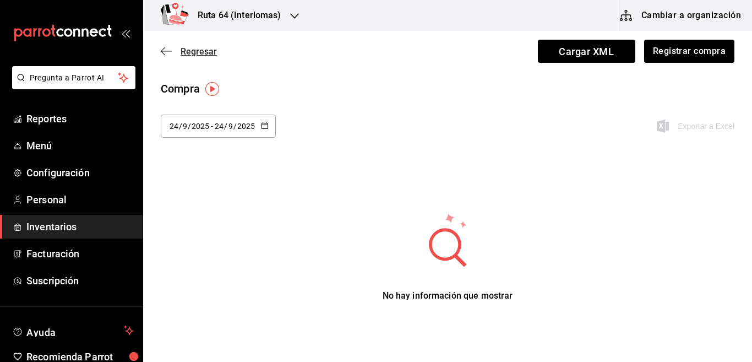
click at [165, 52] on icon "button" at bounding box center [166, 51] width 11 height 10
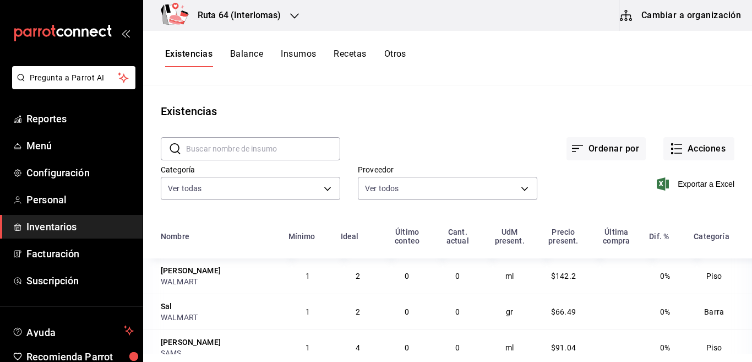
click at [348, 57] on button "Recetas" at bounding box center [350, 57] width 32 height 19
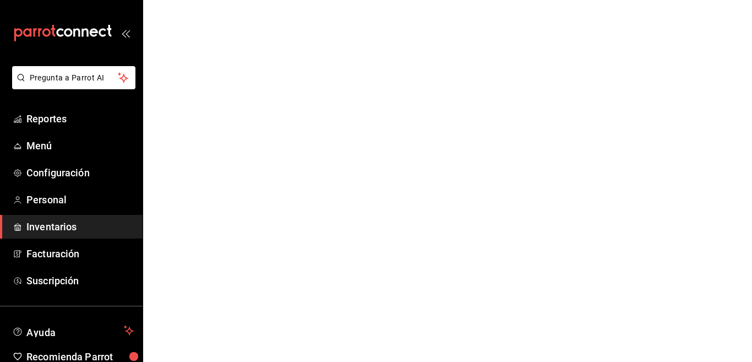
click at [350, 0] on html "Pregunta a Parrot AI Reportes Menú Configuración Personal Inventarios Facturaci…" at bounding box center [376, 0] width 752 height 0
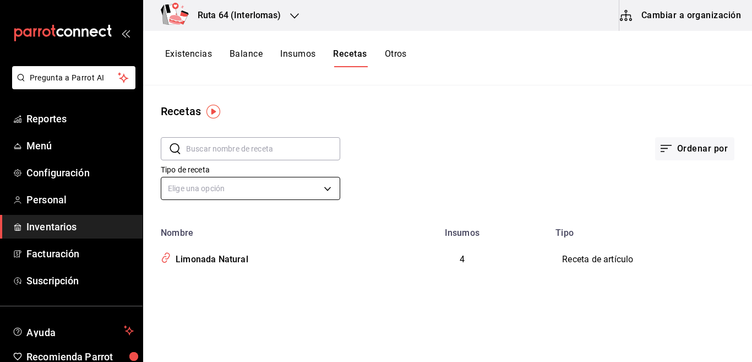
click at [230, 183] on body "Pregunta a Parrot AI Reportes Menú Configuración Personal Inventarios Facturaci…" at bounding box center [376, 177] width 752 height 354
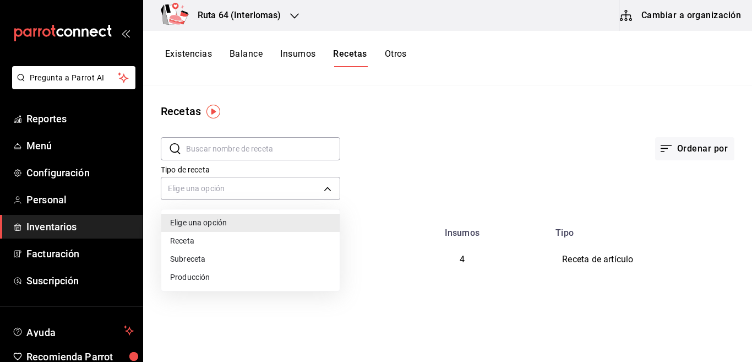
click at [212, 240] on li "Receta" at bounding box center [250, 241] width 178 height 18
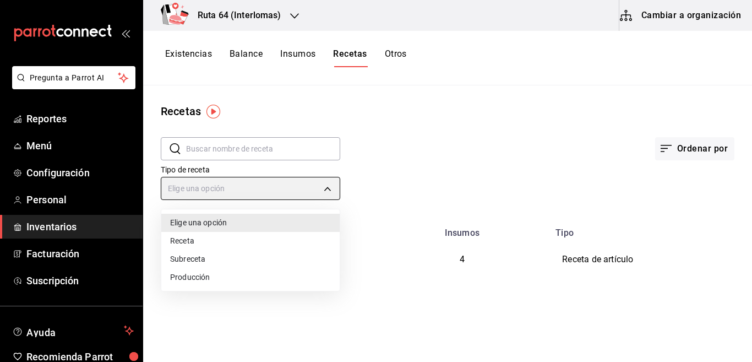
type input "PRODUCT"
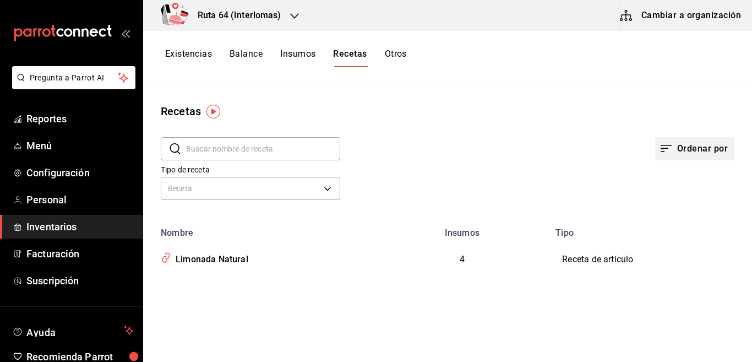
click at [691, 158] on button "Ordenar por" at bounding box center [694, 148] width 79 height 23
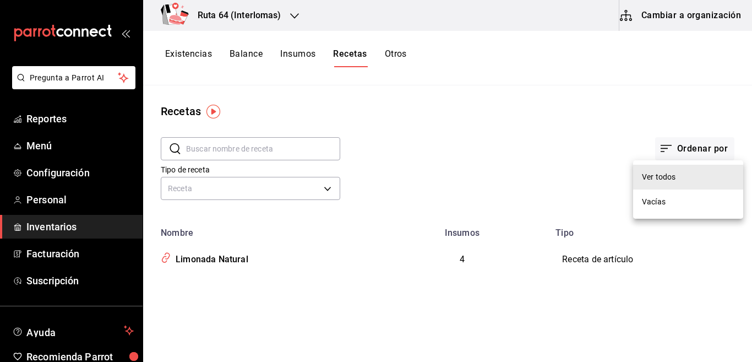
click at [661, 198] on div "Vacías" at bounding box center [654, 202] width 24 height 12
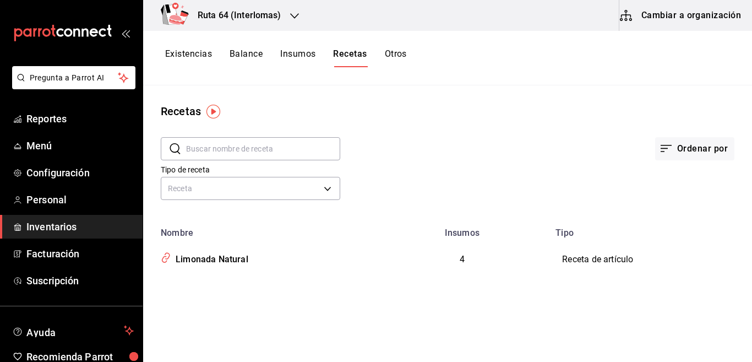
click at [534, 151] on div "Ordenar por" at bounding box center [537, 140] width 394 height 41
drag, startPoint x: 574, startPoint y: 158, endPoint x: 492, endPoint y: 139, distance: 84.7
click at [492, 139] on div "Ordenar por" at bounding box center [537, 140] width 394 height 41
click at [227, 255] on div "Limonada Natural" at bounding box center [209, 257] width 77 height 17
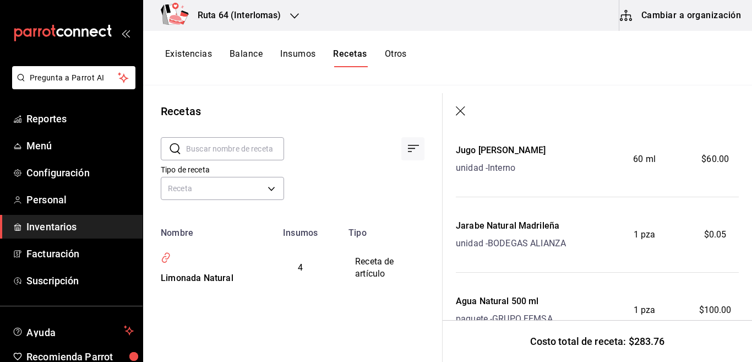
scroll to position [110, 0]
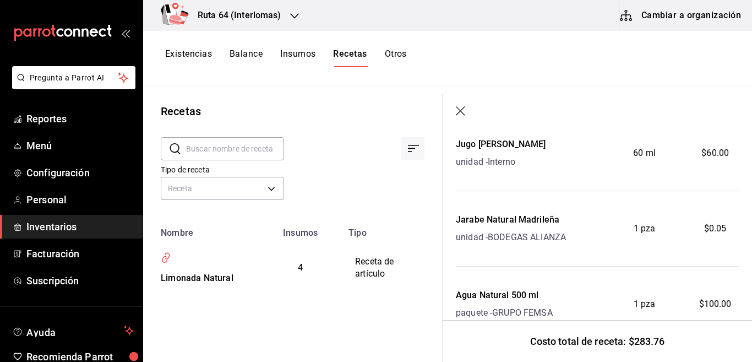
click at [577, 166] on div "Jugo de limon unidad - Interno" at bounding box center [527, 153] width 142 height 31
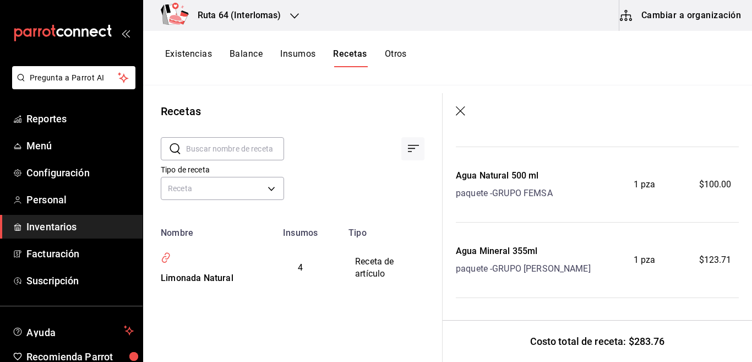
scroll to position [232, 0]
